Goal: Check status: Check status

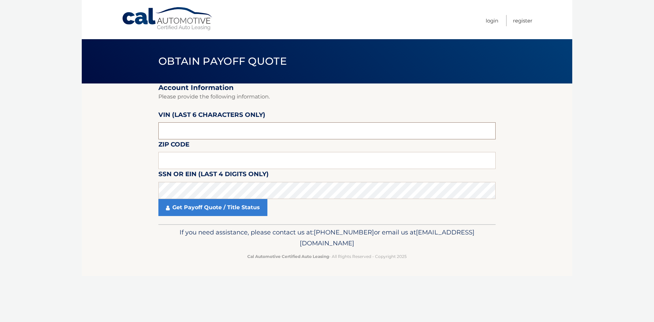
click at [252, 135] on input "text" at bounding box center [326, 130] width 337 height 17
type input "513314"
drag, startPoint x: 190, startPoint y: 156, endPoint x: 138, endPoint y: 155, distance: 52.1
click at [187, 156] on input "text" at bounding box center [326, 160] width 337 height 17
type input "10514"
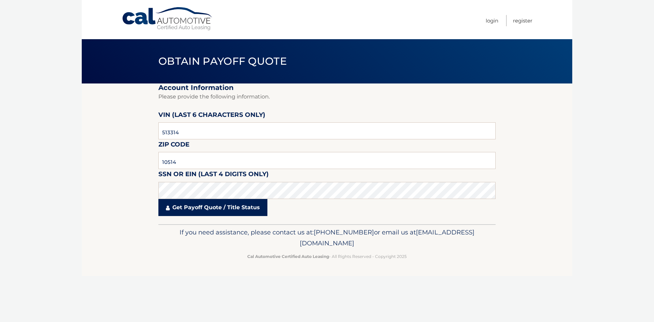
click at [189, 205] on link "Get Payoff Quote / Title Status" at bounding box center [212, 207] width 109 height 17
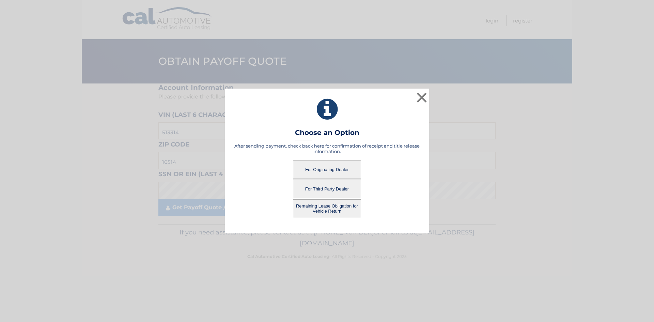
click at [319, 172] on button "For Originating Dealer" at bounding box center [327, 169] width 68 height 19
click at [330, 169] on button "For Originating Dealer" at bounding box center [327, 169] width 68 height 19
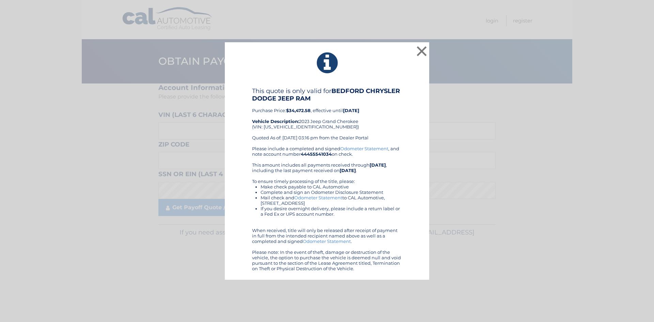
click at [297, 126] on div "This quote is only valid for BEDFORD CHRYSLER DODGE JEEP RAM Purchase Price: $3…" at bounding box center [327, 116] width 150 height 59
copy div "[US_VEHICLE_IDENTIFICATION_NUMBER]"
click at [382, 117] on div "This quote is only valid for BEDFORD CHRYSLER DODGE JEEP RAM Purchase Price: $3…" at bounding box center [327, 116] width 150 height 59
